Goal: Information Seeking & Learning: Learn about a topic

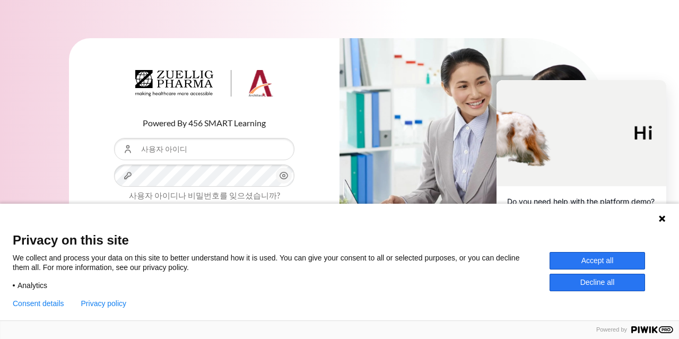
click at [628, 262] on button "Accept all" at bounding box center [598, 261] width 96 height 18
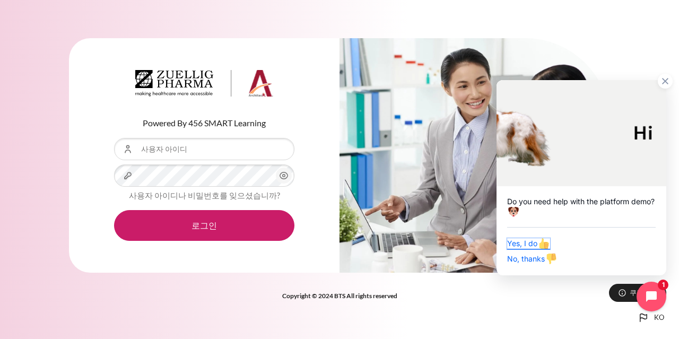
click at [534, 241] on span "Yes, I do" at bounding box center [528, 243] width 43 height 9
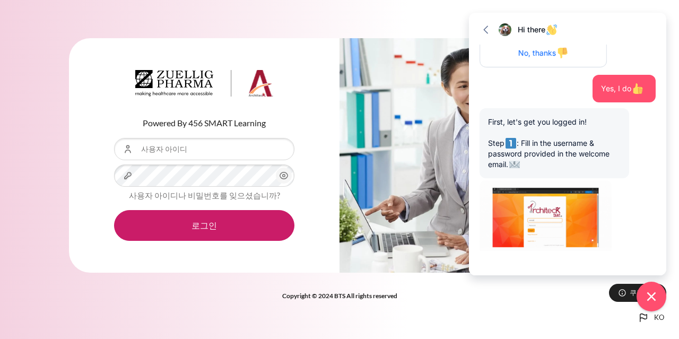
scroll to position [242, 0]
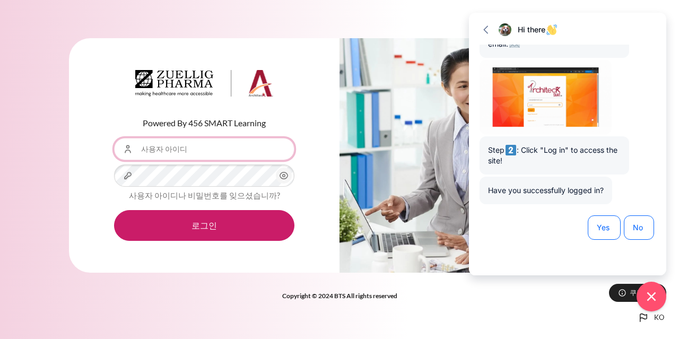
click at [209, 144] on input "사용자 아이디" at bounding box center [204, 149] width 180 height 22
type input "L"
type input "J"
type input "[EMAIL_ADDRESS][DOMAIN_NAME]"
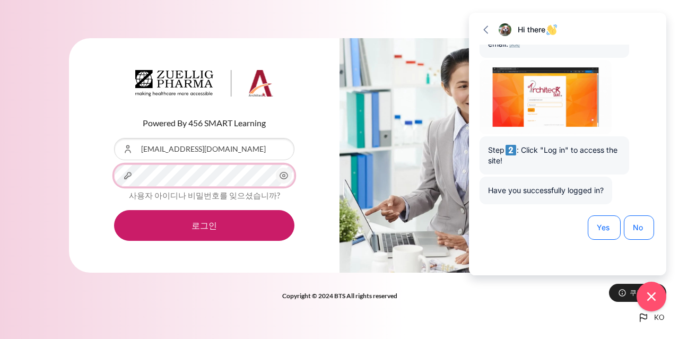
click at [114, 210] on button "로그인" at bounding box center [204, 225] width 180 height 31
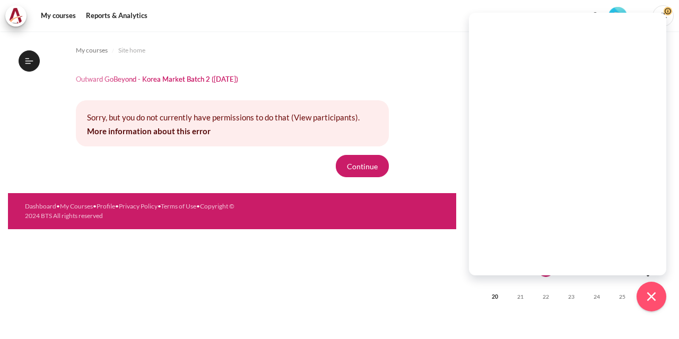
scroll to position [242, 0]
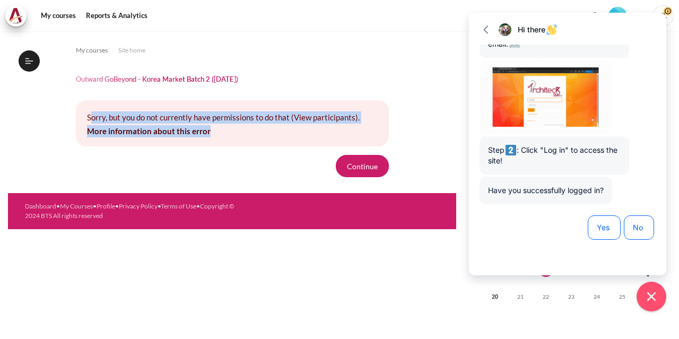
drag, startPoint x: 89, startPoint y: 114, endPoint x: 213, endPoint y: 131, distance: 125.2
click at [213, 131] on div "Sorry, but you do not currently have permissions to do that (View participants)…" at bounding box center [232, 123] width 313 height 46
click at [191, 128] on link "More information about this error" at bounding box center [149, 131] width 124 height 10
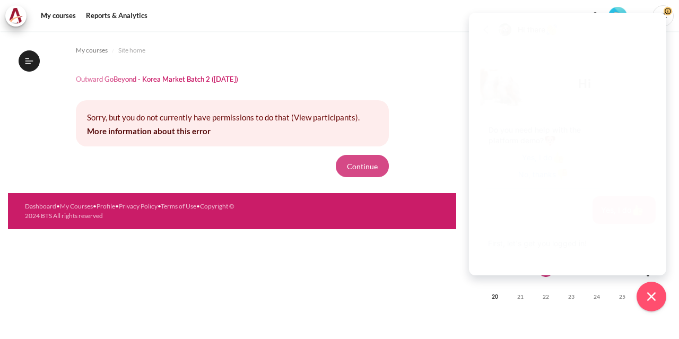
scroll to position [242, 0]
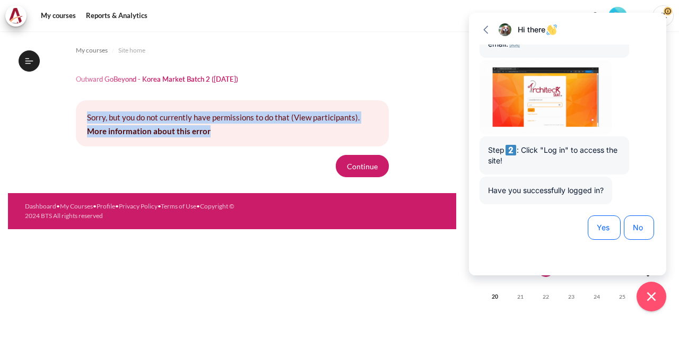
drag, startPoint x: 246, startPoint y: 134, endPoint x: 86, endPoint y: 117, distance: 160.6
click at [86, 117] on div "Sorry, but you do not currently have permissions to do that (View participants)…" at bounding box center [232, 123] width 313 height 46
copy div "Sorry, but you do not currently have permissions to do that (View participants)…"
click at [374, 158] on button "Continue" at bounding box center [362, 166] width 53 height 22
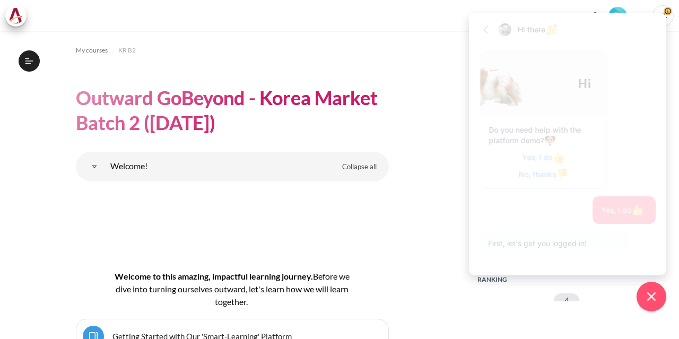
scroll to position [242, 0]
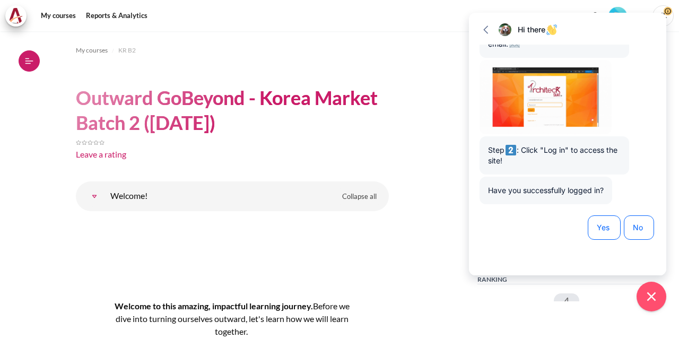
click at [31, 66] on button "Open course index" at bounding box center [29, 60] width 21 height 21
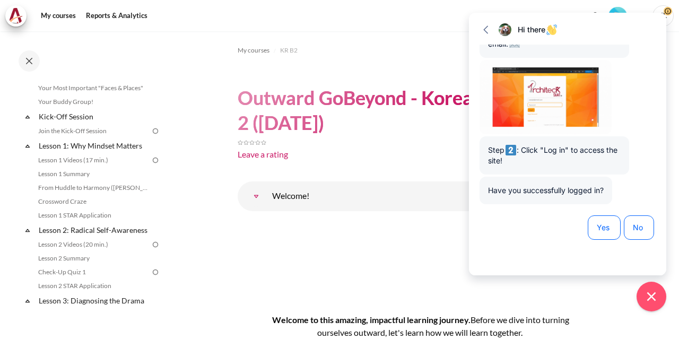
scroll to position [103, 0]
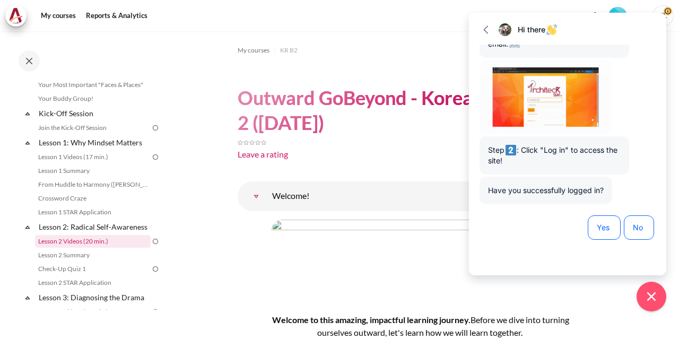
click at [114, 248] on link "Lesson 2 Videos (20 min.)" at bounding box center [93, 241] width 116 height 13
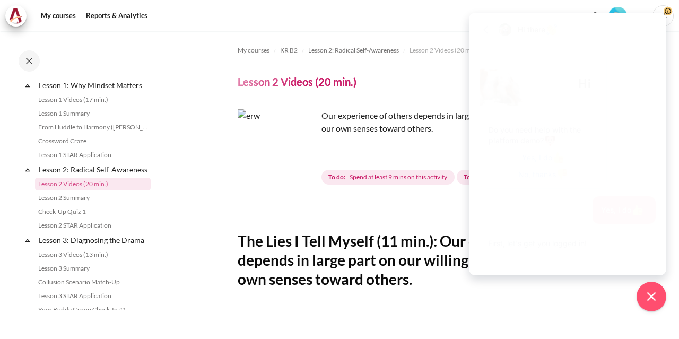
scroll to position [242, 0]
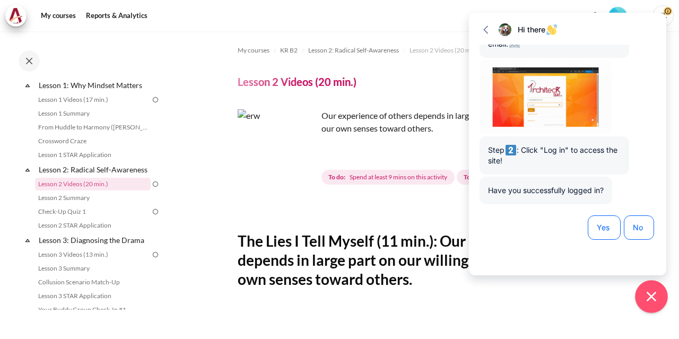
click at [656, 292] on icon "Close chat widget" at bounding box center [652, 297] width 16 height 16
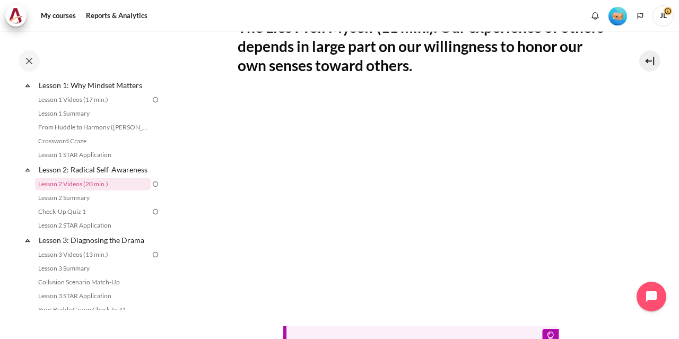
scroll to position [215, 0]
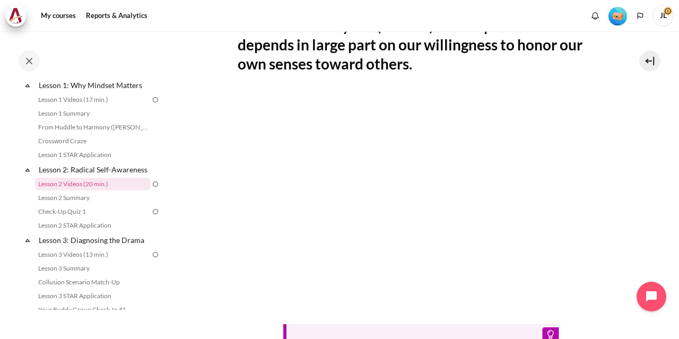
click at [622, 197] on section "My courses KR B2 Lesson 2: Radical Self-Awareness Lesson 2 Videos (20 min.) Les…" at bounding box center [420, 166] width 501 height 701
click at [85, 204] on link "Lesson 2 Summary" at bounding box center [93, 198] width 116 height 13
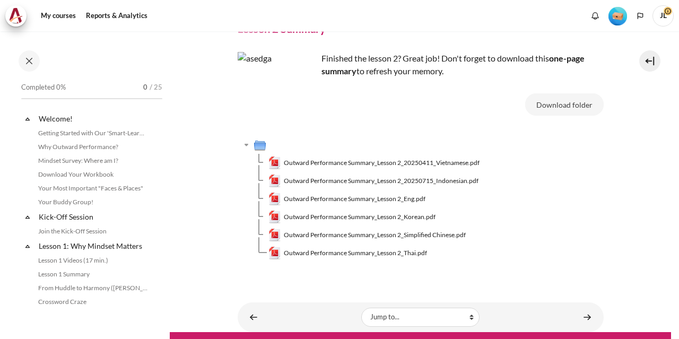
scroll to position [175, 0]
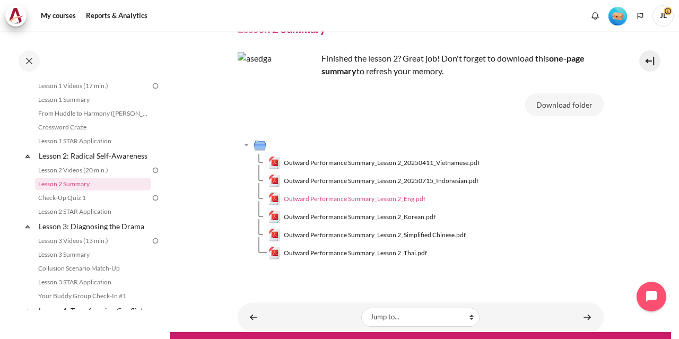
click at [411, 198] on span "Outward Performance Summary_Lesson 2_Eng.pdf" at bounding box center [355, 199] width 142 height 10
click at [422, 218] on span "Outward Performance Summary_Lesson 2_Korean.pdf" at bounding box center [360, 217] width 152 height 10
click at [70, 204] on link "Check-Up Quiz 1" at bounding box center [93, 198] width 116 height 13
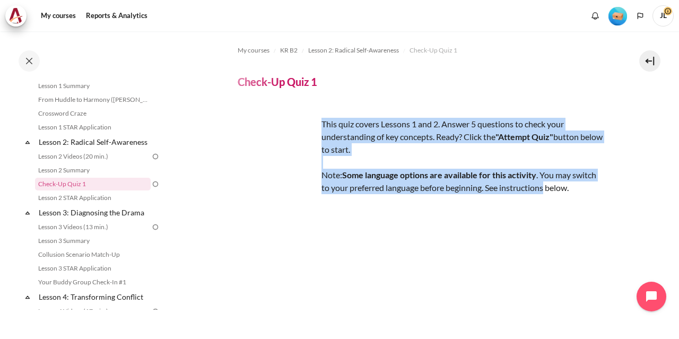
drag, startPoint x: 322, startPoint y: 126, endPoint x: 590, endPoint y: 182, distance: 274.3
click at [590, 183] on div "This quiz covers Lessons 1 and 2. Answer 5 questions to check your understandin…" at bounding box center [421, 295] width 366 height 381
copy span "This quiz covers Lessons 1 and 2. Answer 5 questions to check your understandin…"
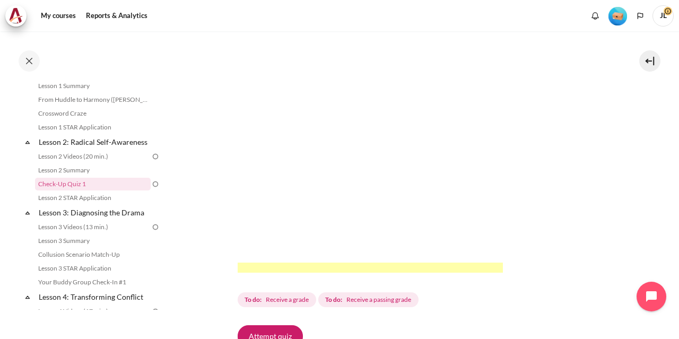
scroll to position [159, 0]
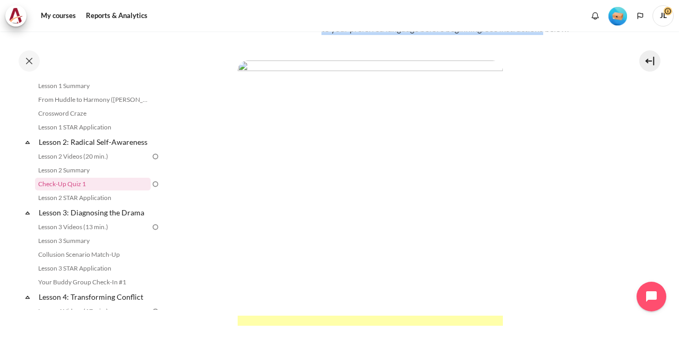
click at [433, 173] on img "Content" at bounding box center [370, 192] width 265 height 265
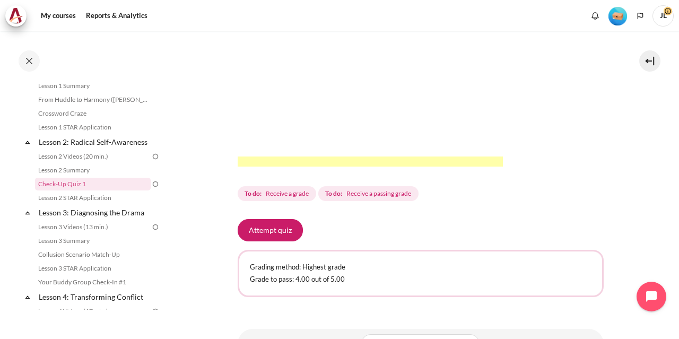
scroll to position [385, 0]
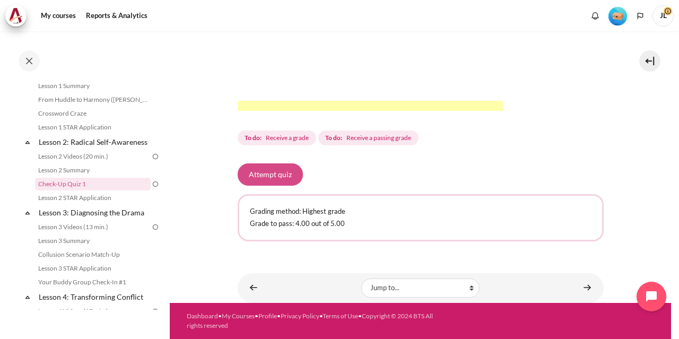
click at [262, 172] on button "Attempt quiz" at bounding box center [270, 174] width 65 height 22
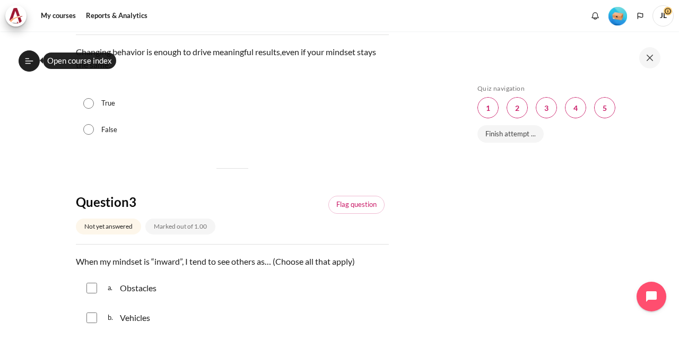
scroll to position [424, 0]
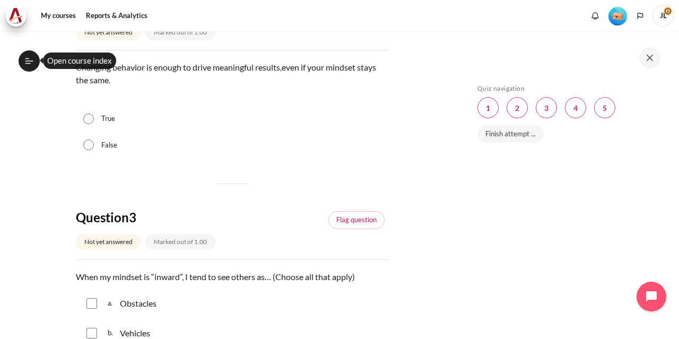
click at [47, 102] on section "My courses KR B2 Lesson 2: Radical Self-Awareness Check-Up Quiz 1 Check-Up Quiz…" at bounding box center [232, 320] width 448 height 1427
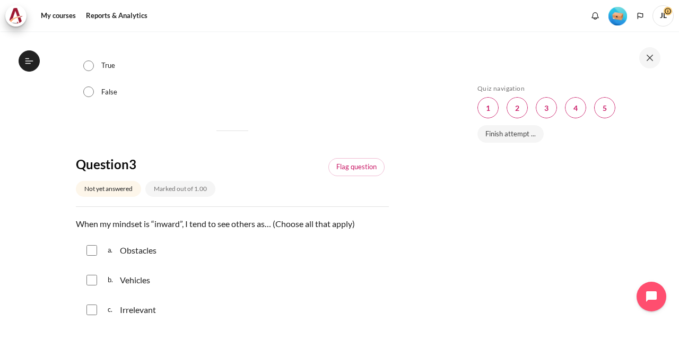
click at [342, 109] on div "Question 1 Not yet answered Marked out of 1.00 Flag question Question text Why …" at bounding box center [232, 295] width 313 height 1248
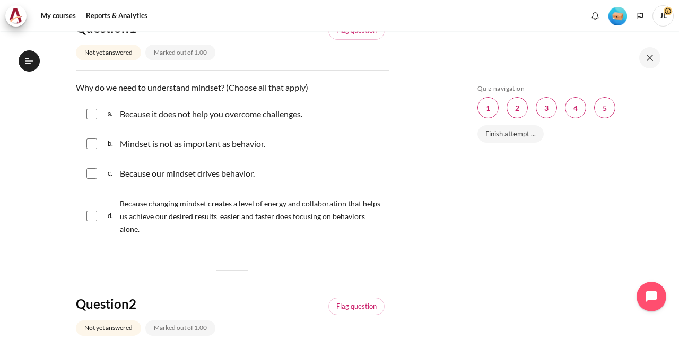
scroll to position [85, 0]
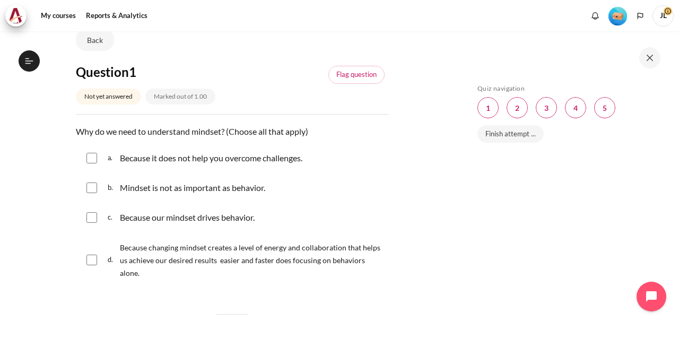
click at [96, 215] on input "Content" at bounding box center [91, 217] width 11 height 11
checkbox input "true"
click at [92, 259] on input "Content" at bounding box center [91, 260] width 11 height 11
checkbox input "true"
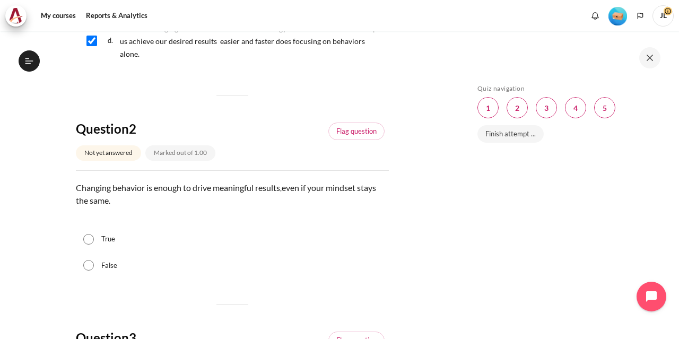
scroll to position [350, 0]
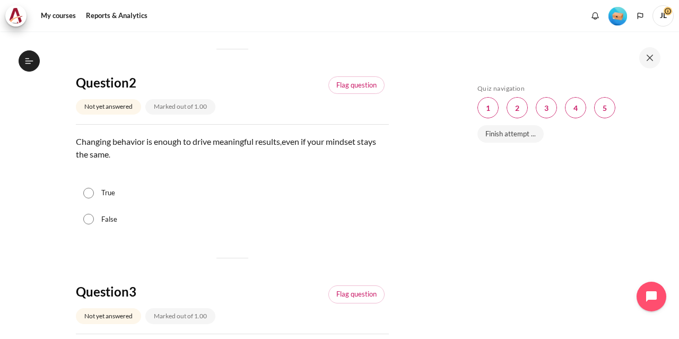
click at [86, 223] on input "False" at bounding box center [88, 219] width 11 height 11
radio input "true"
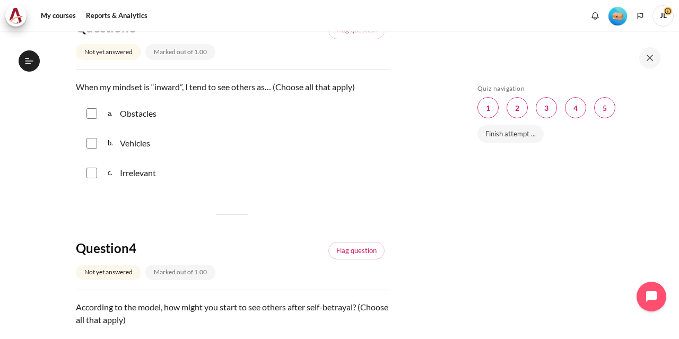
scroll to position [615, 0]
drag, startPoint x: 90, startPoint y: 170, endPoint x: 101, endPoint y: 140, distance: 32.6
click at [90, 170] on input "Content" at bounding box center [91, 172] width 11 height 11
checkbox input "true"
click at [95, 140] on input "Content" at bounding box center [91, 142] width 11 height 11
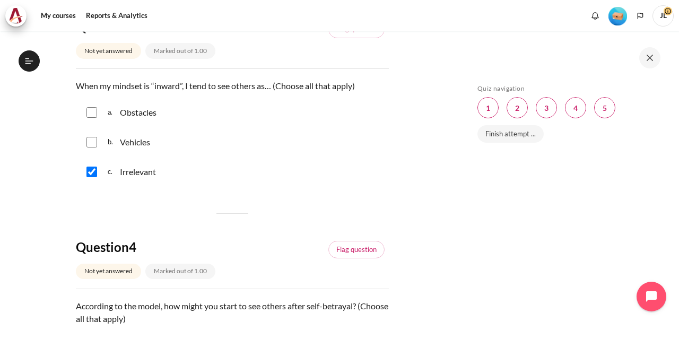
checkbox input "true"
click at [95, 111] on input "Content" at bounding box center [91, 112] width 11 height 11
checkbox input "true"
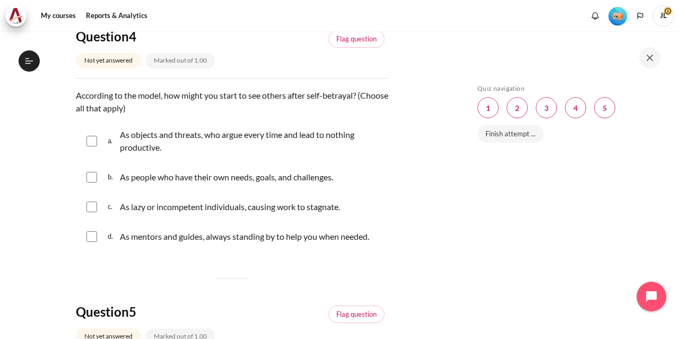
scroll to position [775, 0]
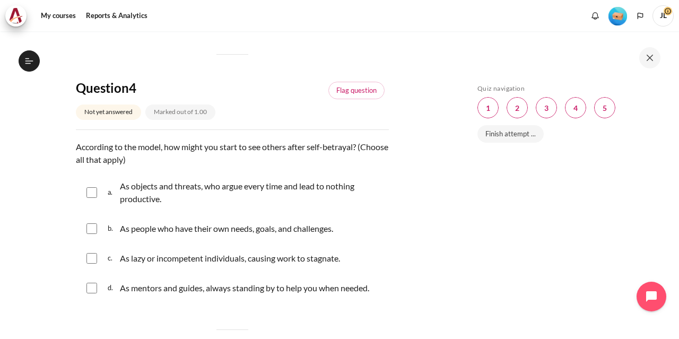
click at [93, 194] on input "Content" at bounding box center [91, 192] width 11 height 11
checkbox input "true"
click at [93, 262] on input "Content" at bounding box center [91, 258] width 11 height 11
checkbox input "true"
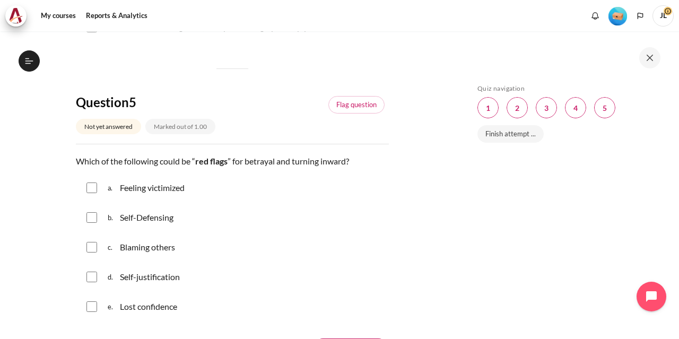
scroll to position [1040, 0]
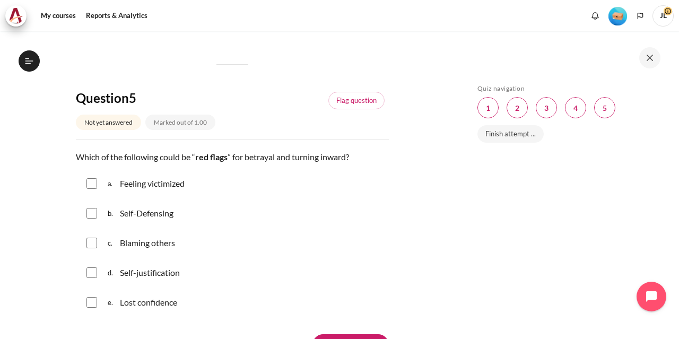
click at [93, 187] on input "Content" at bounding box center [91, 183] width 11 height 11
checkbox input "true"
drag, startPoint x: 91, startPoint y: 213, endPoint x: 87, endPoint y: 231, distance: 18.0
click at [90, 214] on input "Content" at bounding box center [91, 213] width 11 height 11
checkbox input "true"
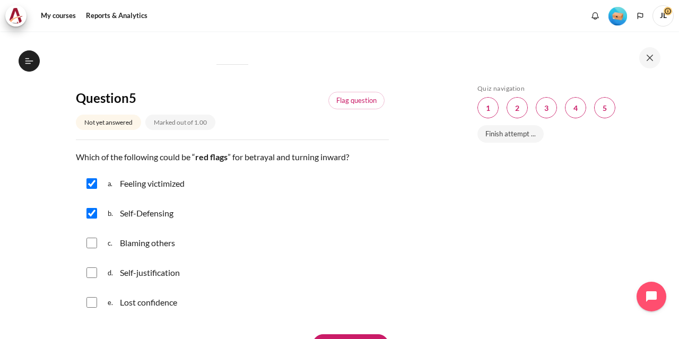
drag, startPoint x: 90, startPoint y: 240, endPoint x: 91, endPoint y: 248, distance: 8.0
click at [90, 240] on input "Content" at bounding box center [91, 243] width 11 height 11
checkbox input "true"
click at [92, 271] on input "Content" at bounding box center [91, 272] width 11 height 11
checkbox input "true"
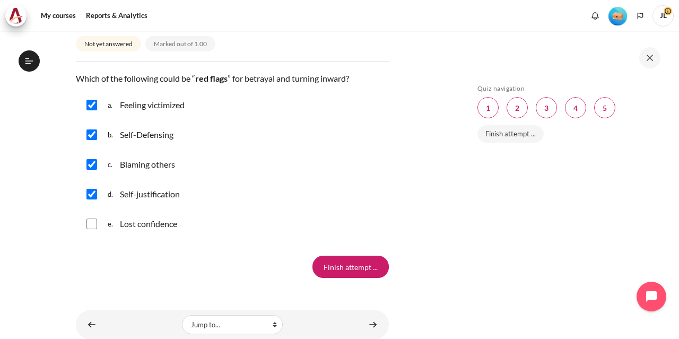
scroll to position [1153, 0]
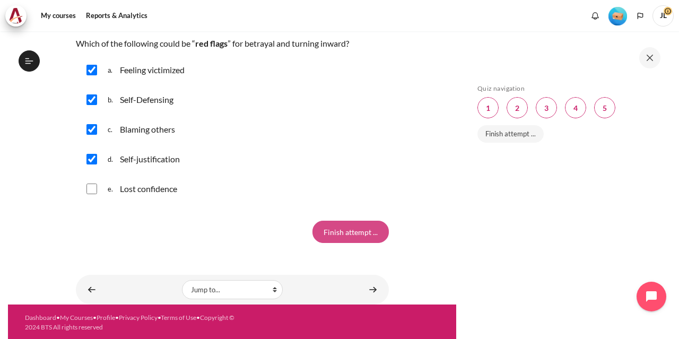
click at [351, 235] on input "Finish attempt ..." at bounding box center [351, 232] width 76 height 22
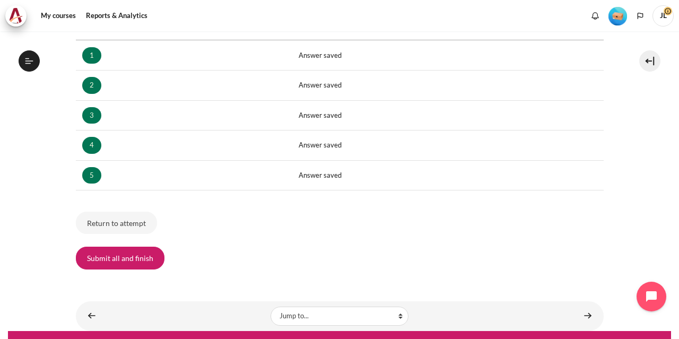
scroll to position [205, 0]
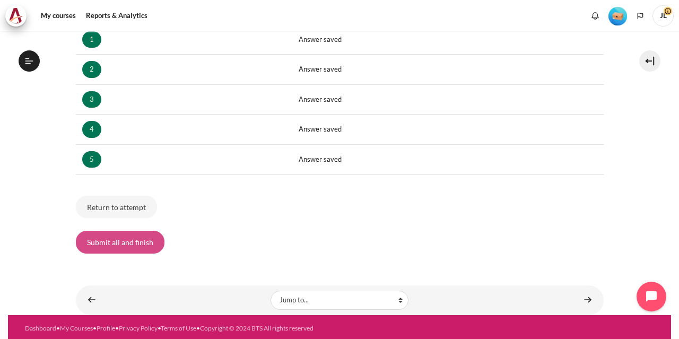
click at [139, 245] on button "Submit all and finish" at bounding box center [120, 242] width 89 height 22
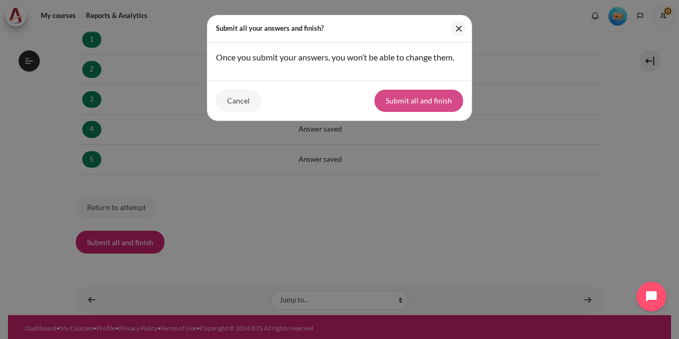
click at [435, 103] on button "Submit all and finish" at bounding box center [419, 101] width 89 height 22
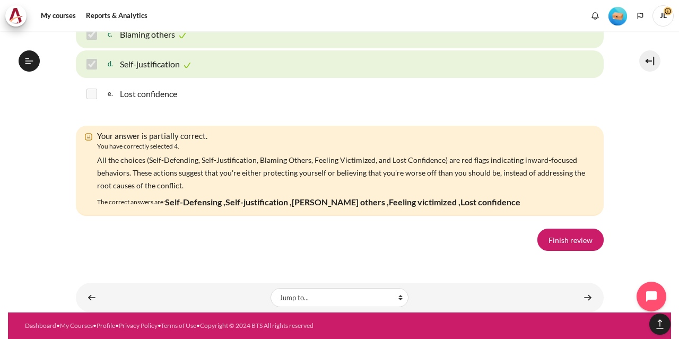
scroll to position [1867, 0]
click at [576, 235] on link "Finish review" at bounding box center [570, 240] width 66 height 22
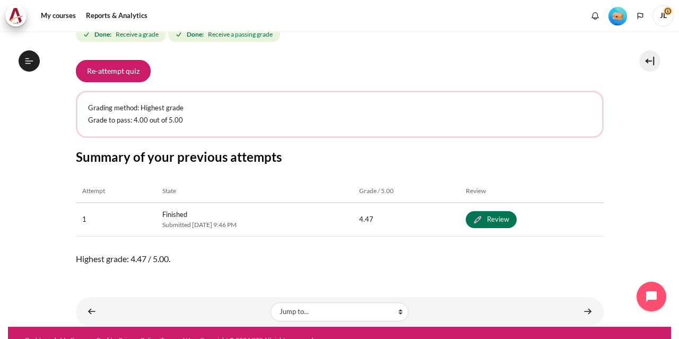
scroll to position [490, 0]
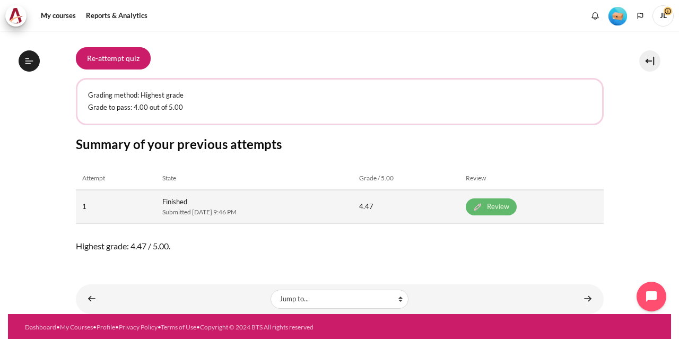
click at [517, 205] on link "Review" at bounding box center [491, 206] width 51 height 17
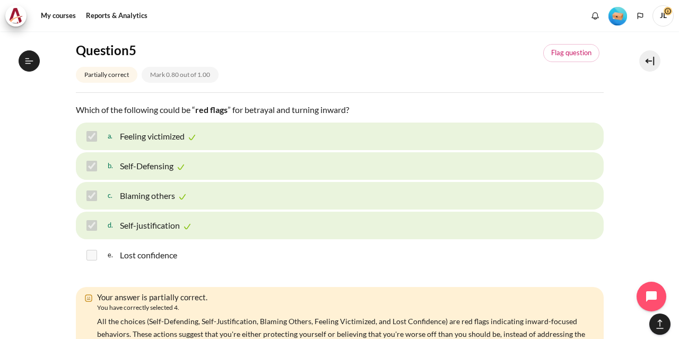
scroll to position [1433, 0]
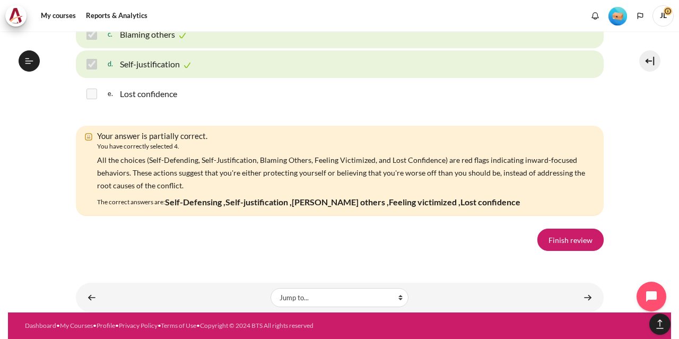
scroll to position [1867, 0]
click at [559, 241] on link "Finish review" at bounding box center [570, 240] width 66 height 22
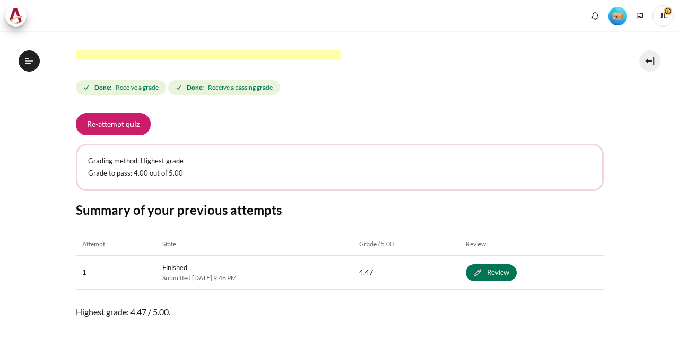
scroll to position [188, 0]
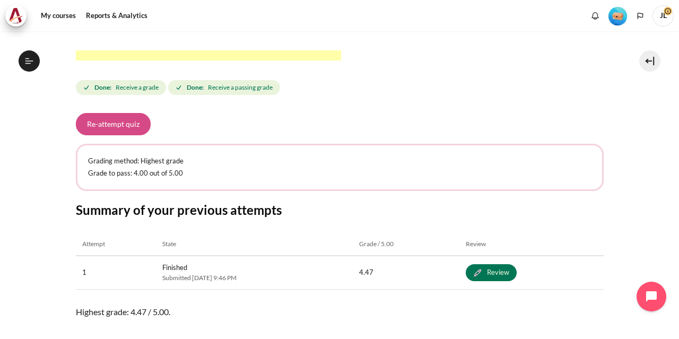
click at [123, 121] on button "Re-attempt quiz" at bounding box center [113, 124] width 75 height 22
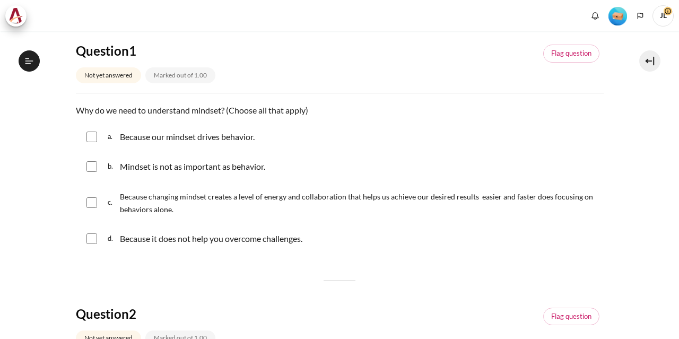
scroll to position [188, 0]
click at [90, 136] on input "Content" at bounding box center [91, 137] width 11 height 11
checkbox input "true"
click at [89, 197] on input "Content" at bounding box center [91, 202] width 11 height 11
checkbox input "true"
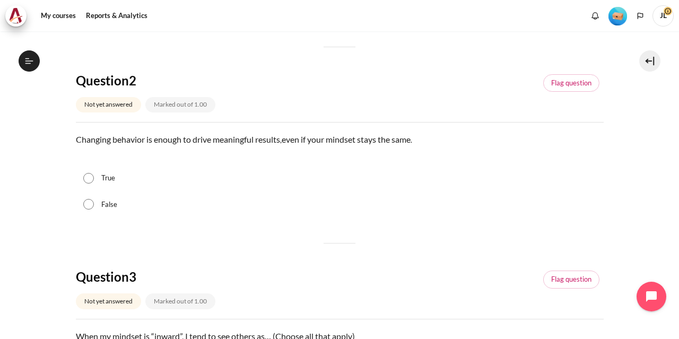
scroll to position [318, 0]
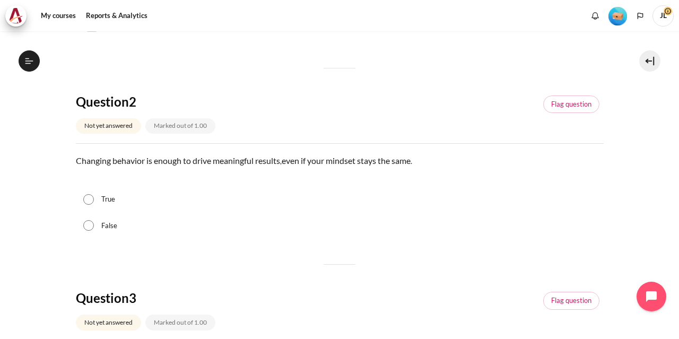
click at [90, 227] on input "False" at bounding box center [88, 225] width 11 height 11
radio input "true"
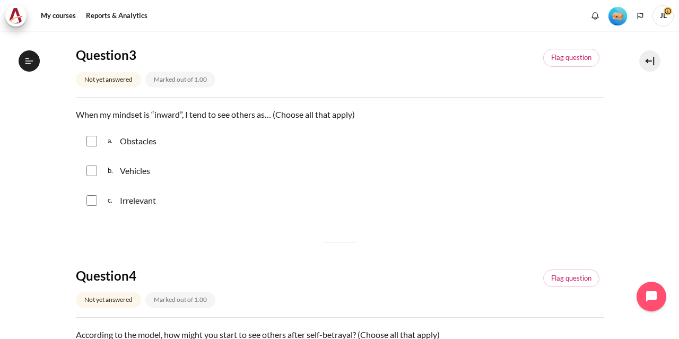
scroll to position [584, 0]
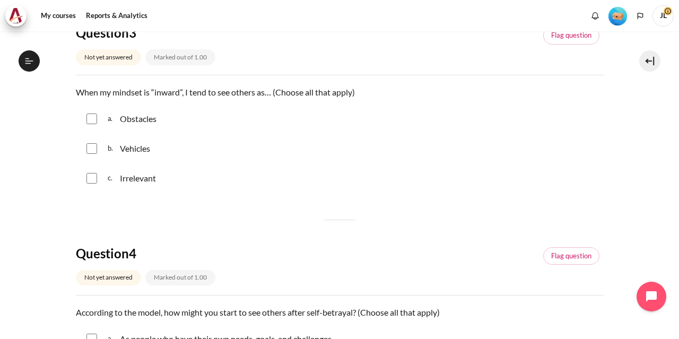
drag, startPoint x: 89, startPoint y: 118, endPoint x: 89, endPoint y: 131, distance: 12.7
click at [89, 118] on input "Content" at bounding box center [91, 119] width 11 height 11
checkbox input "true"
click at [86, 152] on input "Content" at bounding box center [91, 148] width 11 height 11
checkbox input "true"
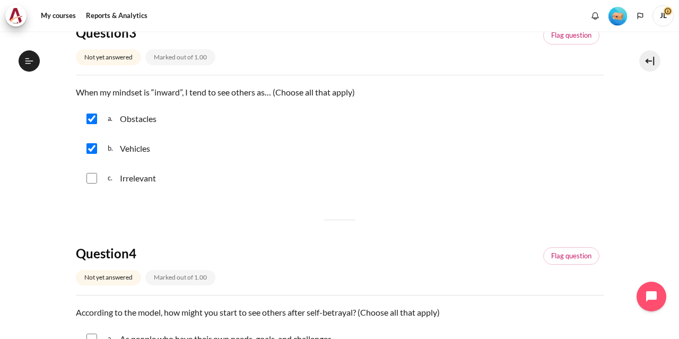
click at [88, 177] on input "Content" at bounding box center [91, 178] width 11 height 11
checkbox input "true"
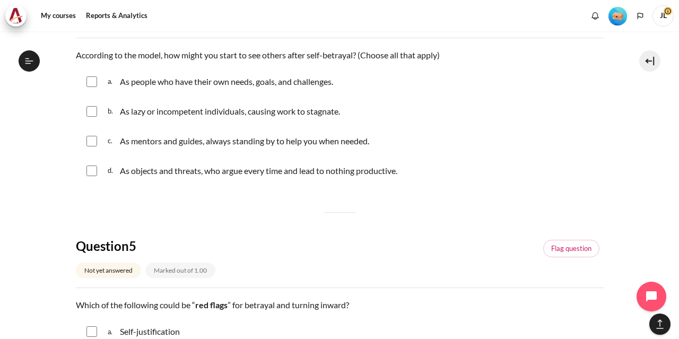
scroll to position [849, 0]
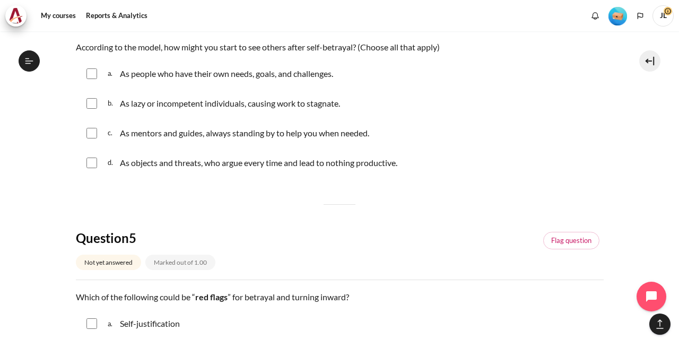
click at [91, 160] on input "Content" at bounding box center [91, 163] width 11 height 11
checkbox input "true"
click at [93, 101] on input "Content" at bounding box center [91, 103] width 11 height 11
checkbox input "true"
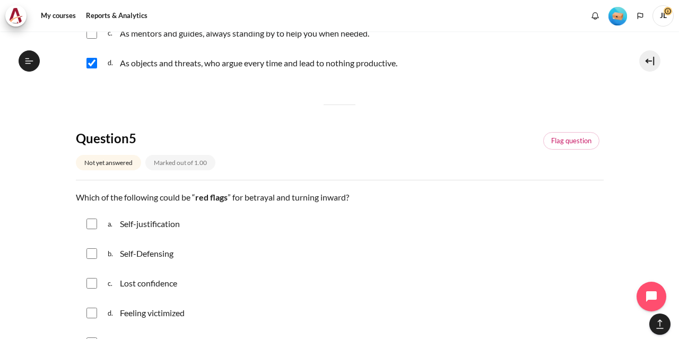
scroll to position [1061, 0]
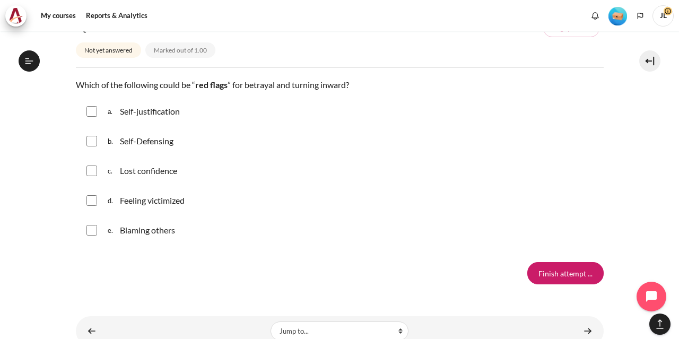
click at [88, 109] on input "Content" at bounding box center [91, 111] width 11 height 11
checkbox input "true"
click at [92, 148] on div "b. Self-Defensing" at bounding box center [340, 141] width 528 height 28
click at [91, 140] on input "Content" at bounding box center [91, 141] width 11 height 11
checkbox input "true"
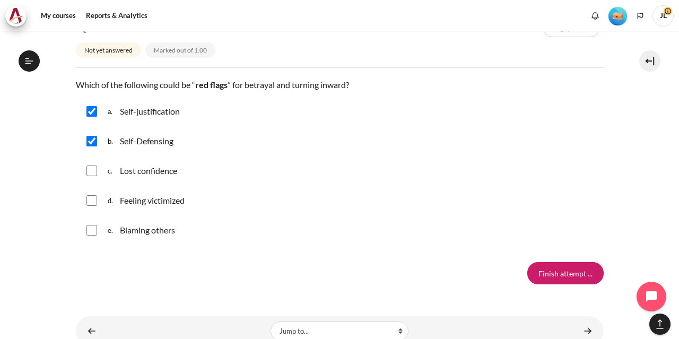
click at [93, 166] on input "Content" at bounding box center [91, 171] width 11 height 11
checkbox input "true"
drag, startPoint x: 91, startPoint y: 199, endPoint x: 92, endPoint y: 216, distance: 17.1
click at [90, 200] on input "Content" at bounding box center [91, 200] width 11 height 11
checkbox input "true"
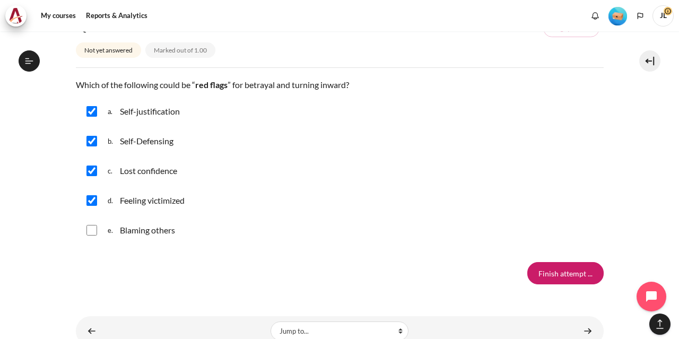
click at [88, 230] on input "Content" at bounding box center [91, 230] width 11 height 11
checkbox input "true"
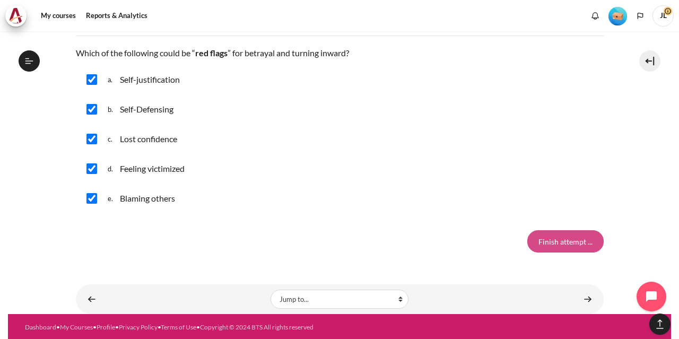
click at [566, 240] on input "Finish attempt ..." at bounding box center [565, 241] width 76 height 22
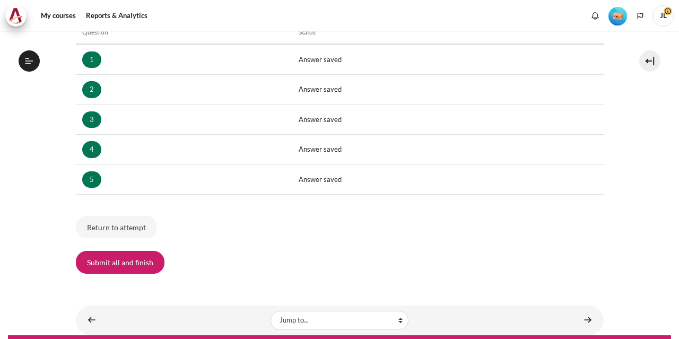
scroll to position [205, 0]
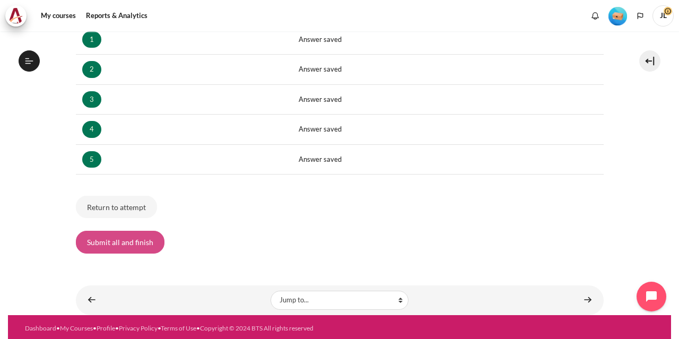
click at [131, 243] on button "Submit all and finish" at bounding box center [120, 242] width 89 height 22
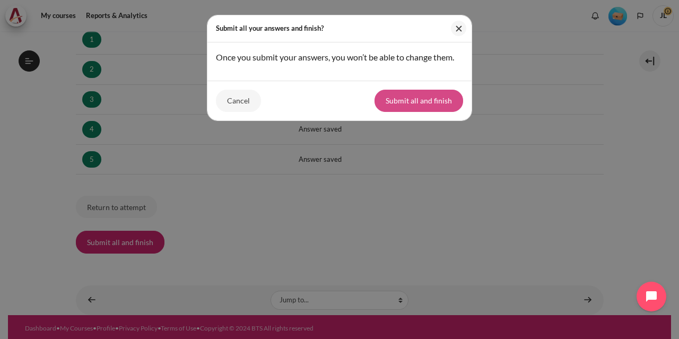
click at [423, 100] on button "Submit all and finish" at bounding box center [419, 101] width 89 height 22
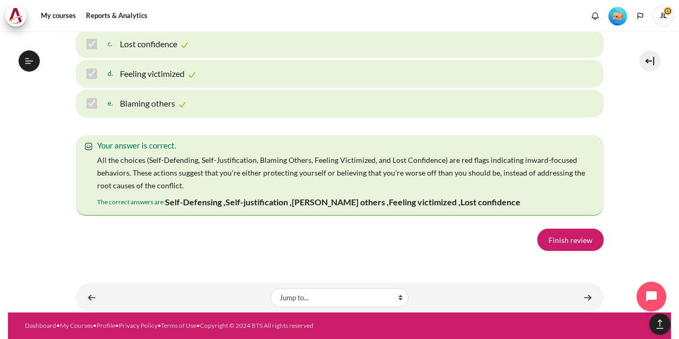
scroll to position [1857, 0]
click at [570, 240] on link "Finish review" at bounding box center [570, 240] width 66 height 22
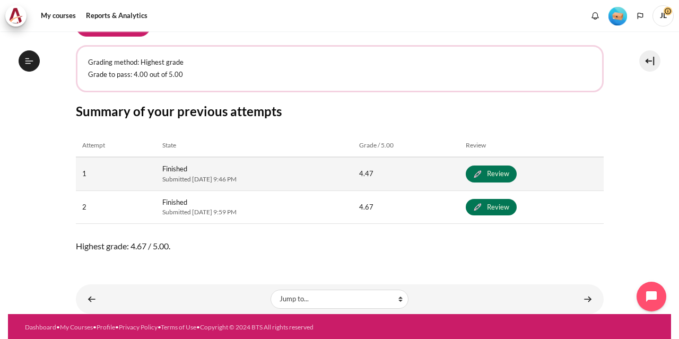
scroll to position [470, 0]
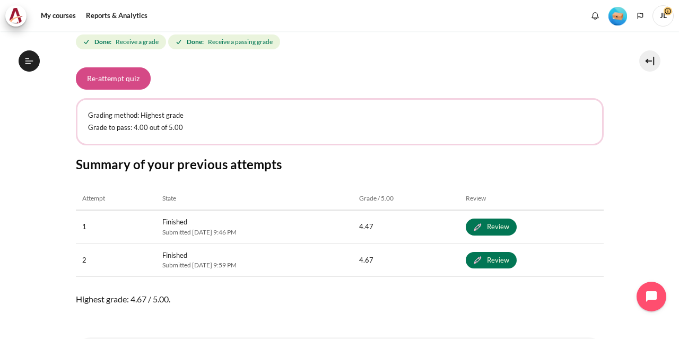
click at [121, 81] on button "Re-attempt quiz" at bounding box center [113, 78] width 75 height 22
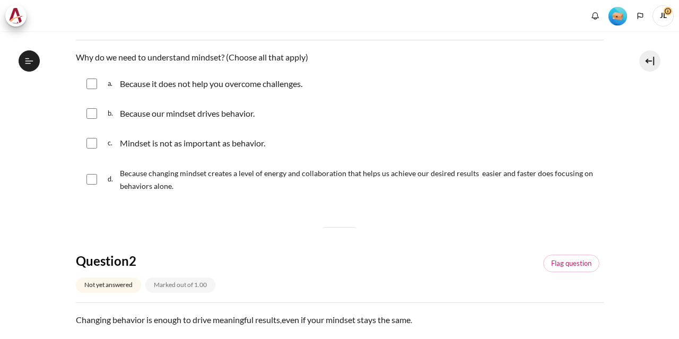
scroll to position [188, 0]
click at [89, 114] on input "Content" at bounding box center [91, 113] width 11 height 11
checkbox input "true"
click at [89, 180] on input "Content" at bounding box center [91, 179] width 11 height 11
checkbox input "true"
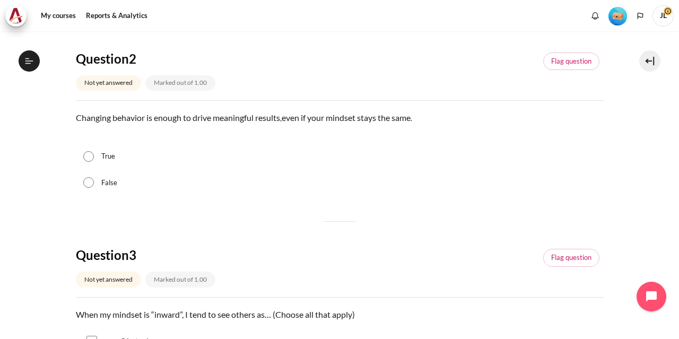
scroll to position [371, 0]
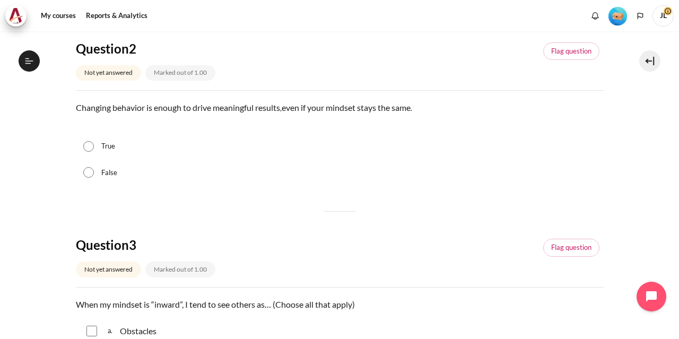
click at [89, 171] on input "False" at bounding box center [88, 172] width 11 height 11
radio input "true"
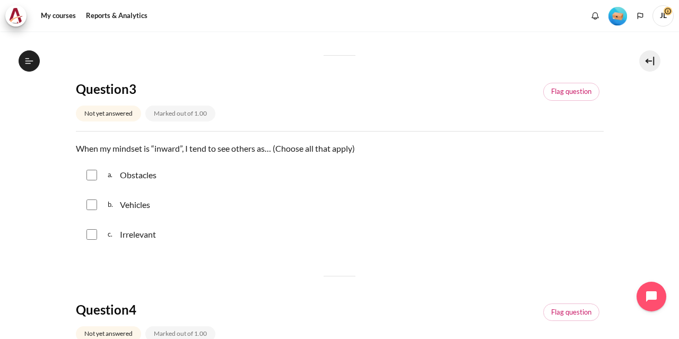
scroll to position [531, 0]
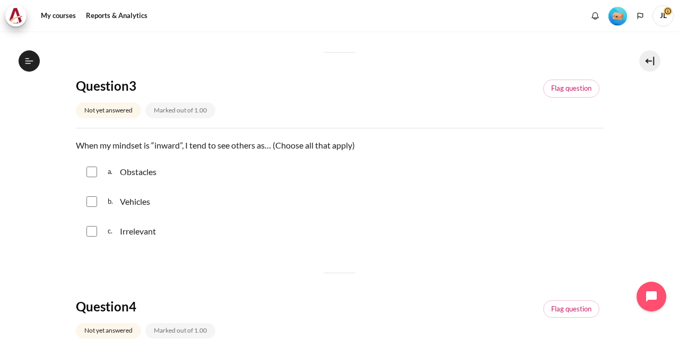
click at [91, 168] on input "Content" at bounding box center [91, 172] width 11 height 11
checkbox input "true"
drag, startPoint x: 91, startPoint y: 201, endPoint x: 92, endPoint y: 216, distance: 15.4
click at [90, 201] on input "Content" at bounding box center [91, 201] width 11 height 11
checkbox input "true"
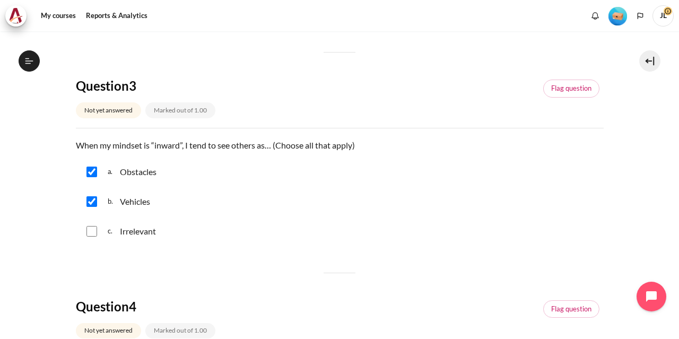
click at [90, 231] on input "Content" at bounding box center [91, 231] width 11 height 11
checkbox input "true"
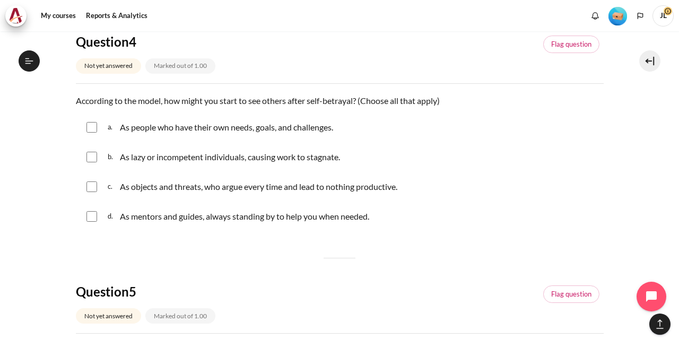
scroll to position [796, 0]
click at [92, 186] on input "Content" at bounding box center [91, 186] width 11 height 11
checkbox input "true"
click at [97, 155] on div "b. As lazy or incompetent individuals, causing work to stagnate." at bounding box center [340, 157] width 528 height 28
click at [94, 157] on input "Content" at bounding box center [91, 156] width 11 height 11
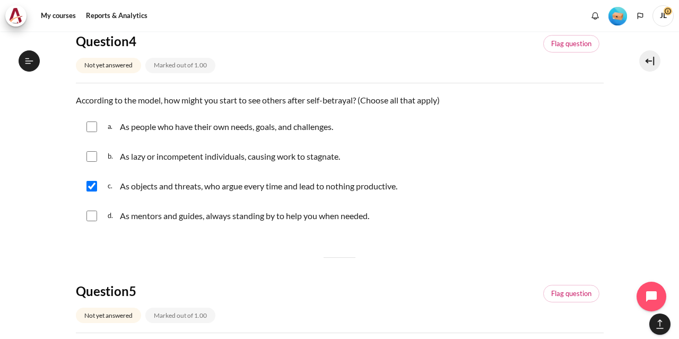
checkbox input "true"
click at [94, 214] on input "Content" at bounding box center [91, 216] width 11 height 11
checkbox input "true"
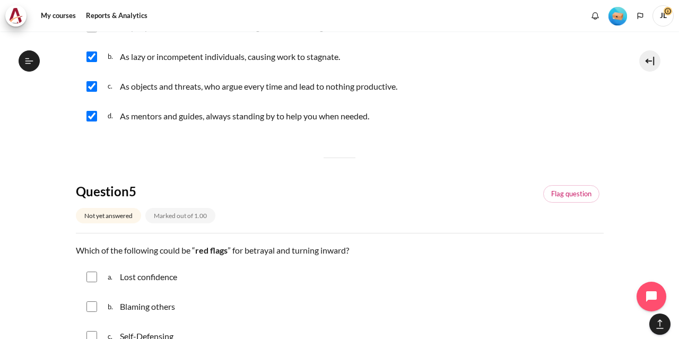
scroll to position [1061, 0]
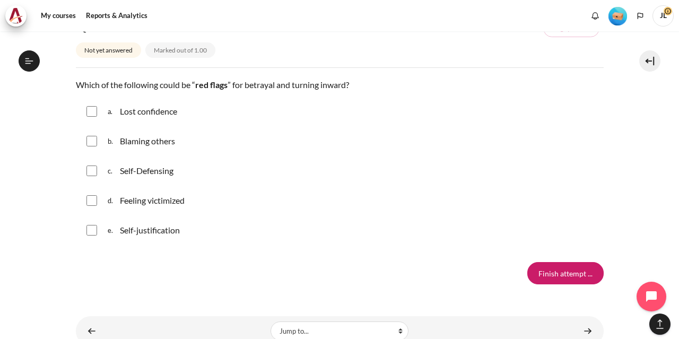
click at [93, 111] on input "Content" at bounding box center [91, 111] width 11 height 11
checkbox input "true"
click at [86, 143] on input "Content" at bounding box center [91, 141] width 11 height 11
checkbox input "true"
click at [91, 168] on input "Content" at bounding box center [91, 171] width 11 height 11
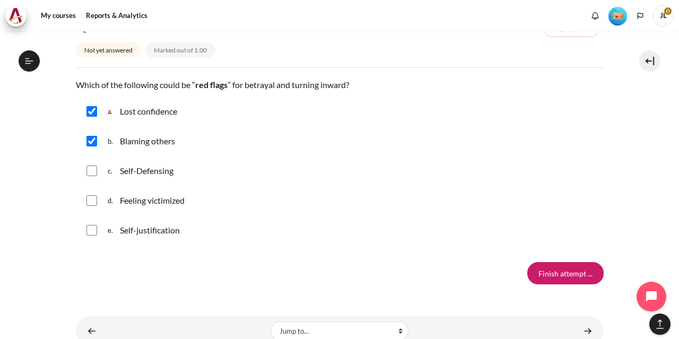
checkbox input "true"
drag, startPoint x: 93, startPoint y: 201, endPoint x: 96, endPoint y: 206, distance: 5.9
click at [93, 201] on input "Content" at bounding box center [91, 200] width 11 height 11
checkbox input "true"
click at [91, 233] on input "Content" at bounding box center [91, 230] width 11 height 11
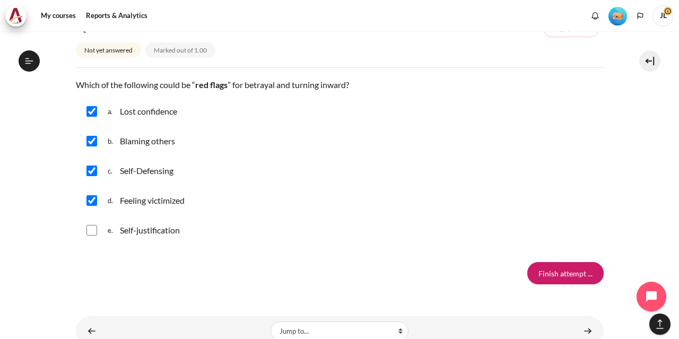
checkbox input "true"
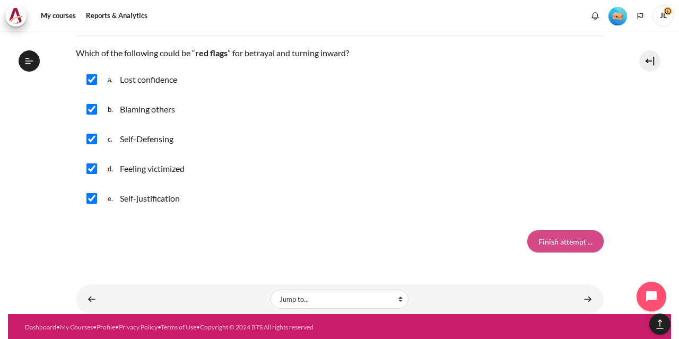
click at [563, 236] on input "Finish attempt ..." at bounding box center [565, 241] width 76 height 22
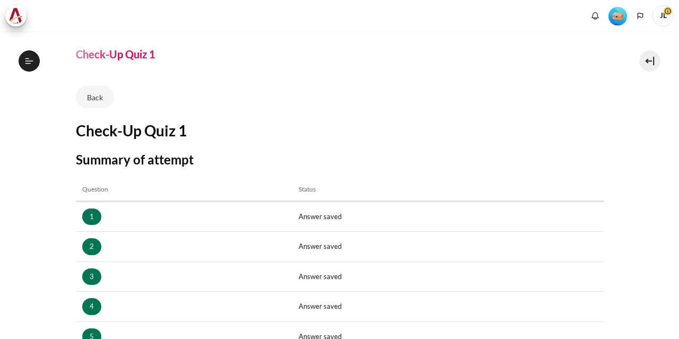
scroll to position [205, 0]
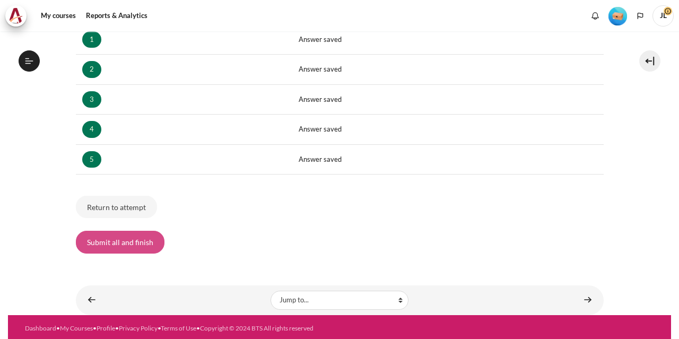
click at [131, 231] on button "Submit all and finish" at bounding box center [120, 242] width 89 height 22
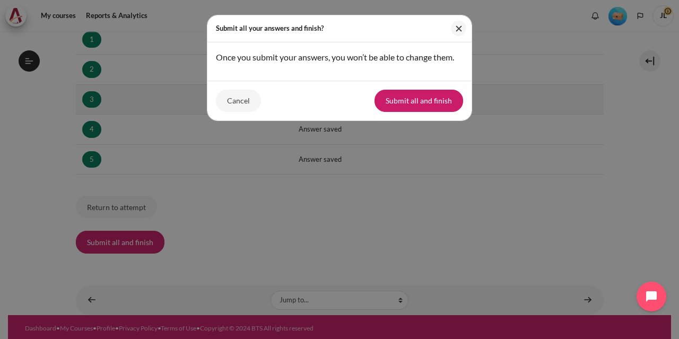
click at [434, 106] on button "Submit all and finish" at bounding box center [419, 101] width 89 height 22
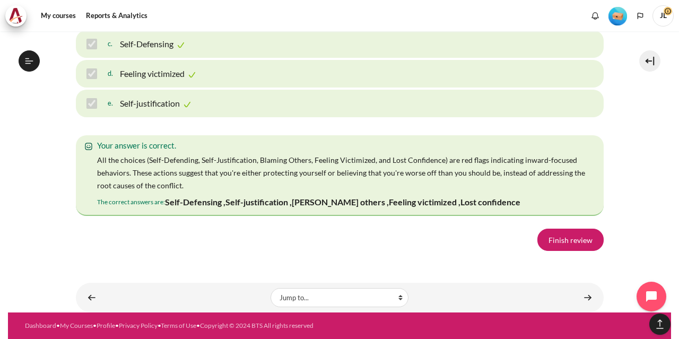
scroll to position [1873, 0]
click at [584, 239] on link "Finish review" at bounding box center [570, 240] width 66 height 22
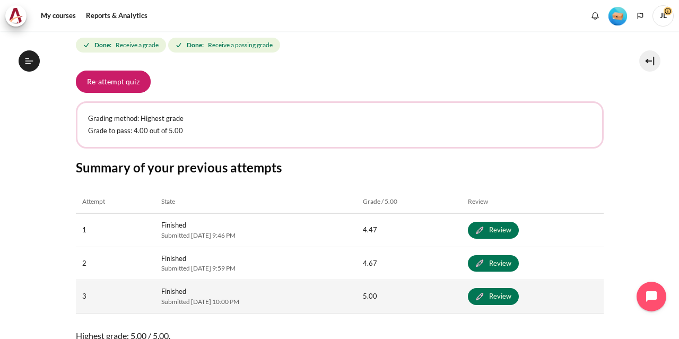
scroll to position [556, 0]
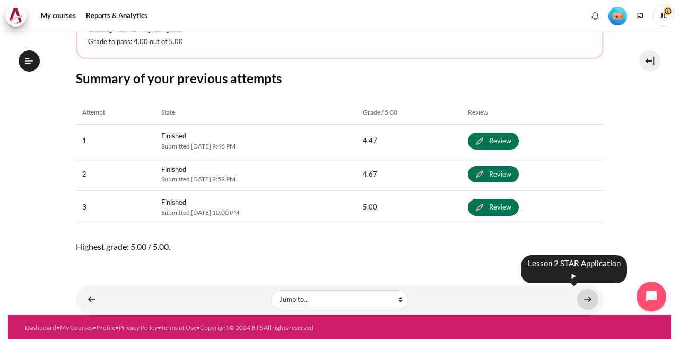
click at [578, 297] on link "Content" at bounding box center [587, 299] width 21 height 21
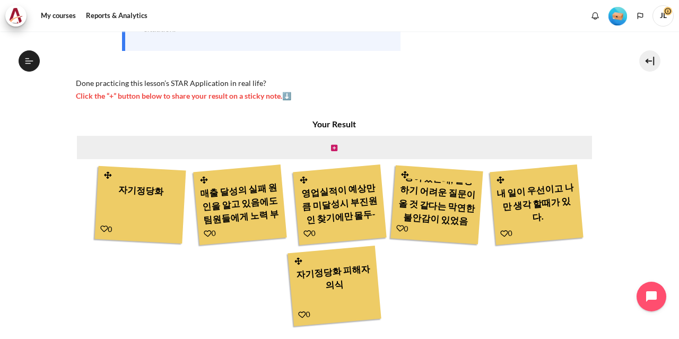
scroll to position [331, 0]
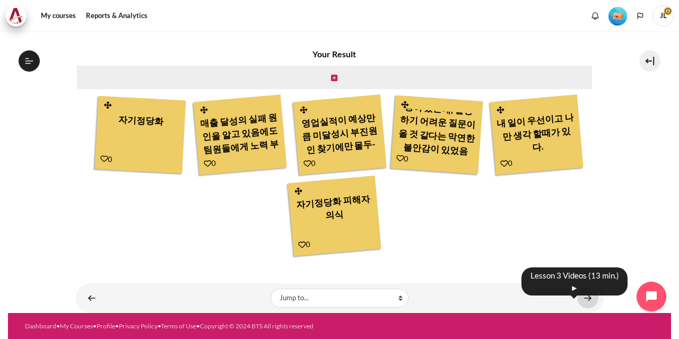
click at [581, 296] on link "Content" at bounding box center [587, 298] width 21 height 21
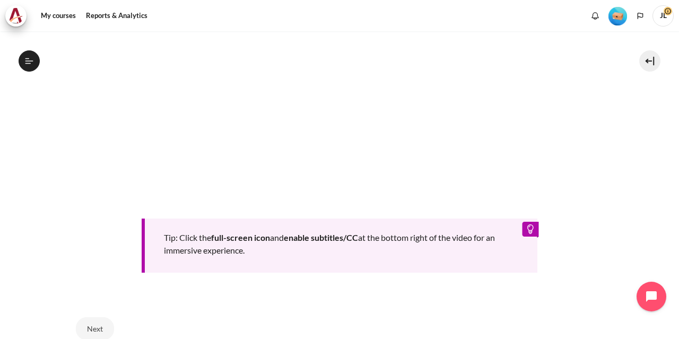
scroll to position [231, 0]
